Goal: Find specific page/section: Find specific page/section

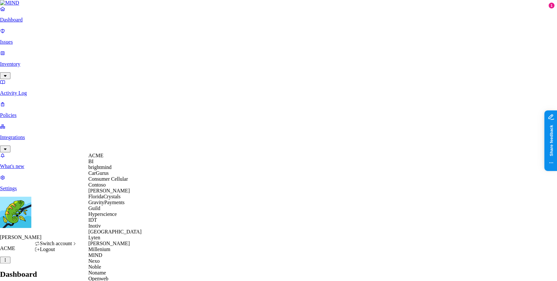
scroll to position [174, 0]
click at [112, 253] on div "MIND" at bounding box center [119, 256] width 63 height 6
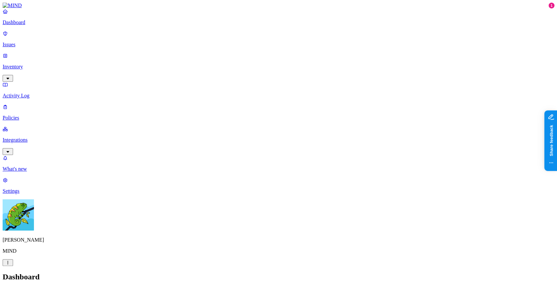
click at [30, 126] on link "Integrations" at bounding box center [278, 140] width 551 height 28
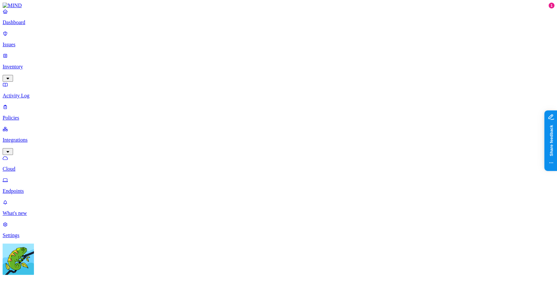
click at [36, 177] on link "Endpoints" at bounding box center [278, 185] width 551 height 17
